Goal: Transaction & Acquisition: Register for event/course

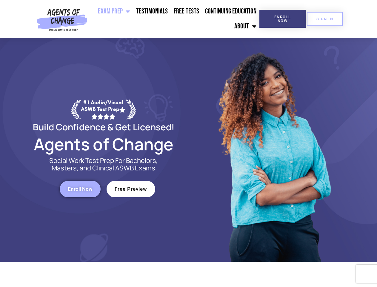
click at [189, 143] on div at bounding box center [274, 150] width 170 height 224
click at [175, 19] on ul "Exam Prep BSW Exam Prep: ASWB Bachelors Level Exam LMSW Exam Prep: ASWB Masters…" at bounding box center [175, 19] width 170 height 30
click at [283, 19] on span "Enroll Now" at bounding box center [282, 19] width 27 height 8
click at [325, 19] on span "SIGN IN" at bounding box center [325, 19] width 17 height 4
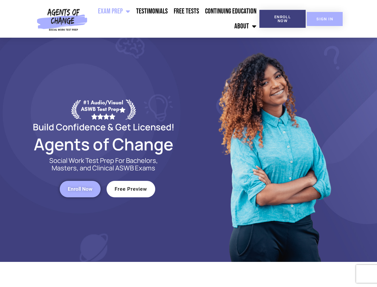
click at [325, 19] on span "SIGN IN" at bounding box center [325, 19] width 17 height 4
click at [80, 189] on span "Enroll Now" at bounding box center [80, 188] width 25 height 5
click at [131, 189] on span "Free Preview" at bounding box center [131, 188] width 33 height 5
